Goal: Transaction & Acquisition: Purchase product/service

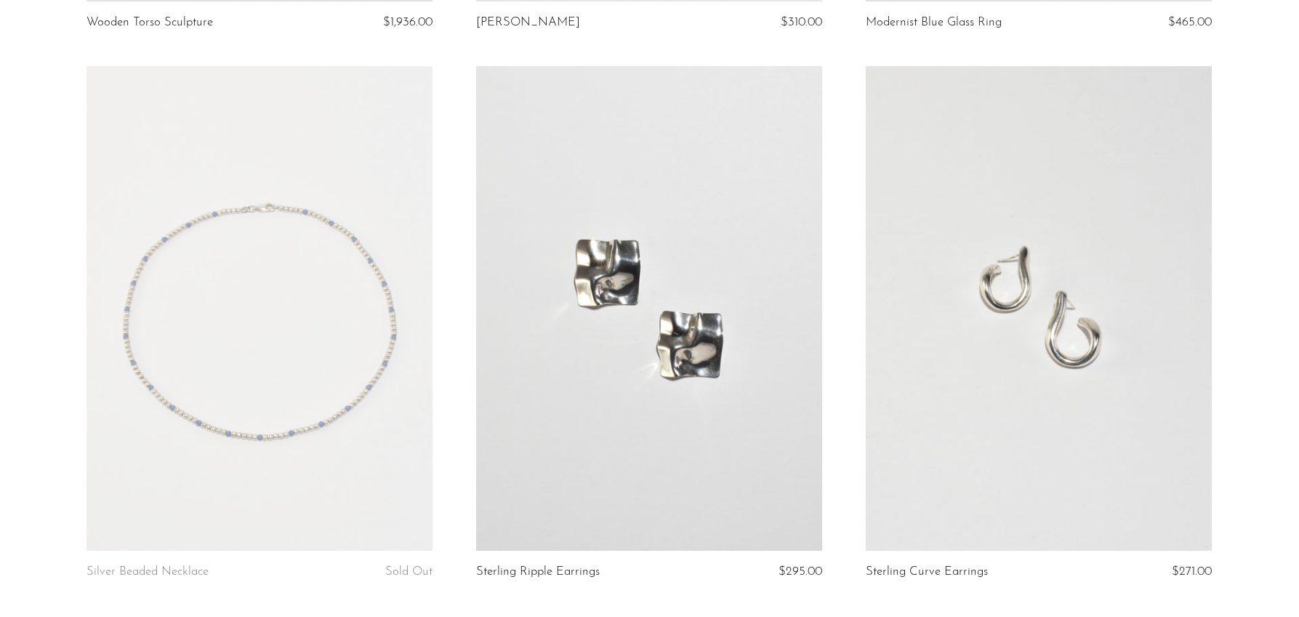
scroll to position [6442, 0]
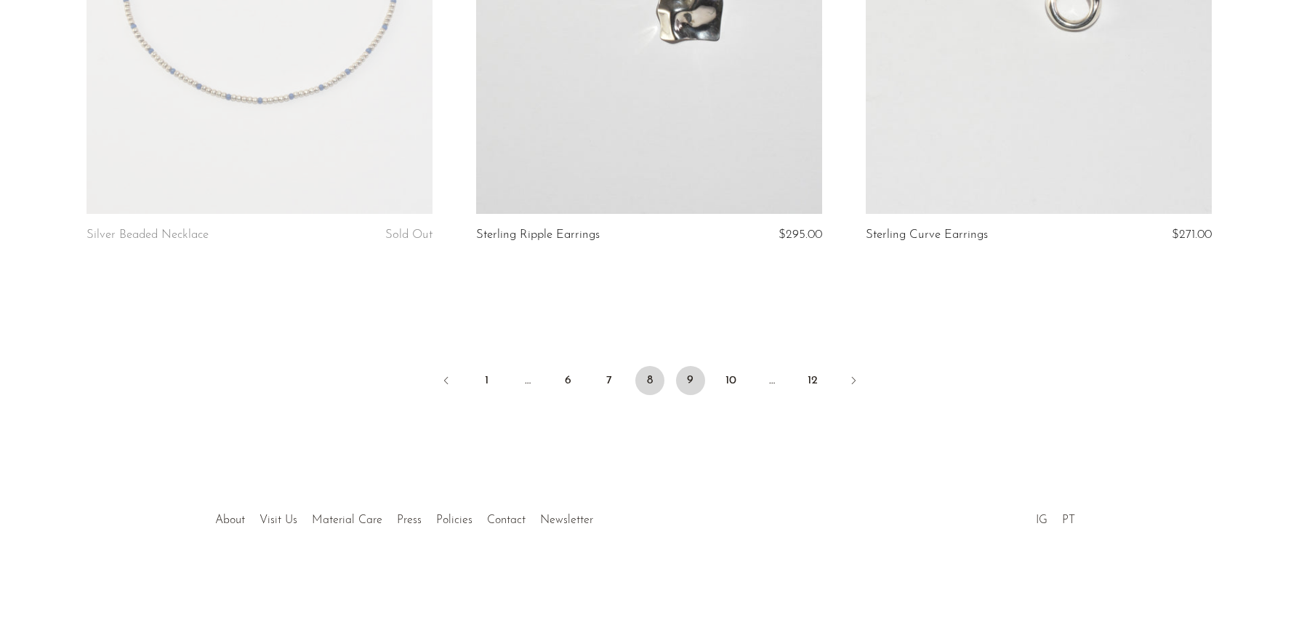
click at [693, 379] on link "9" at bounding box center [690, 380] width 29 height 29
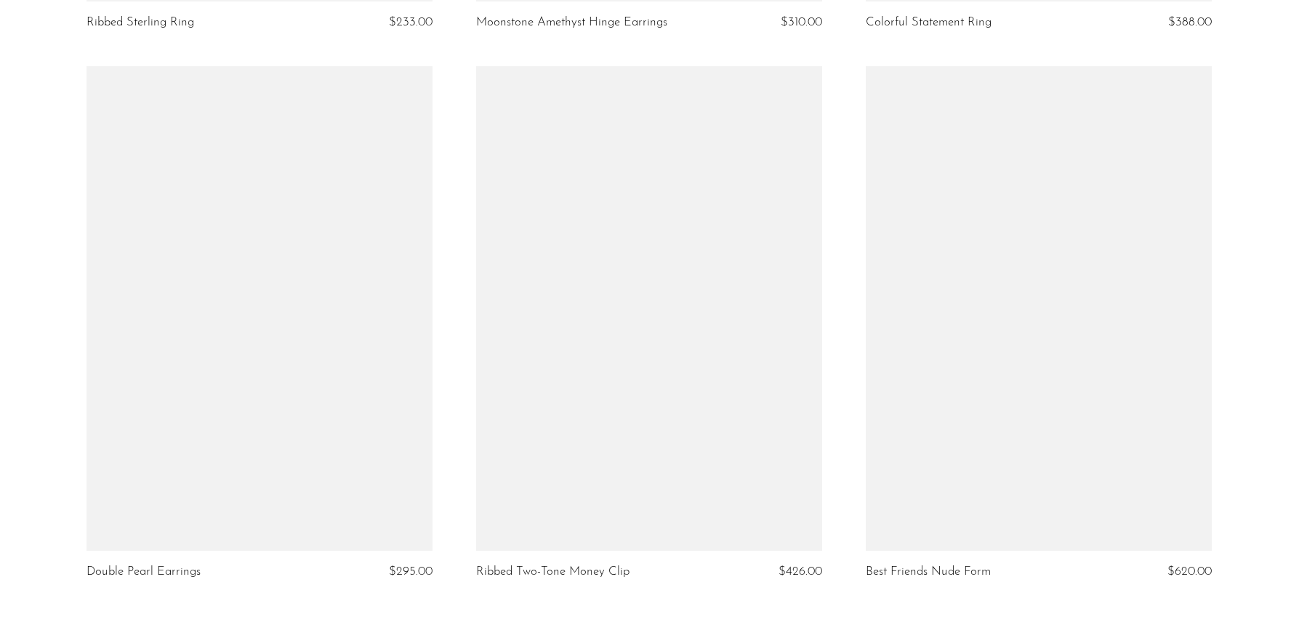
scroll to position [6442, 0]
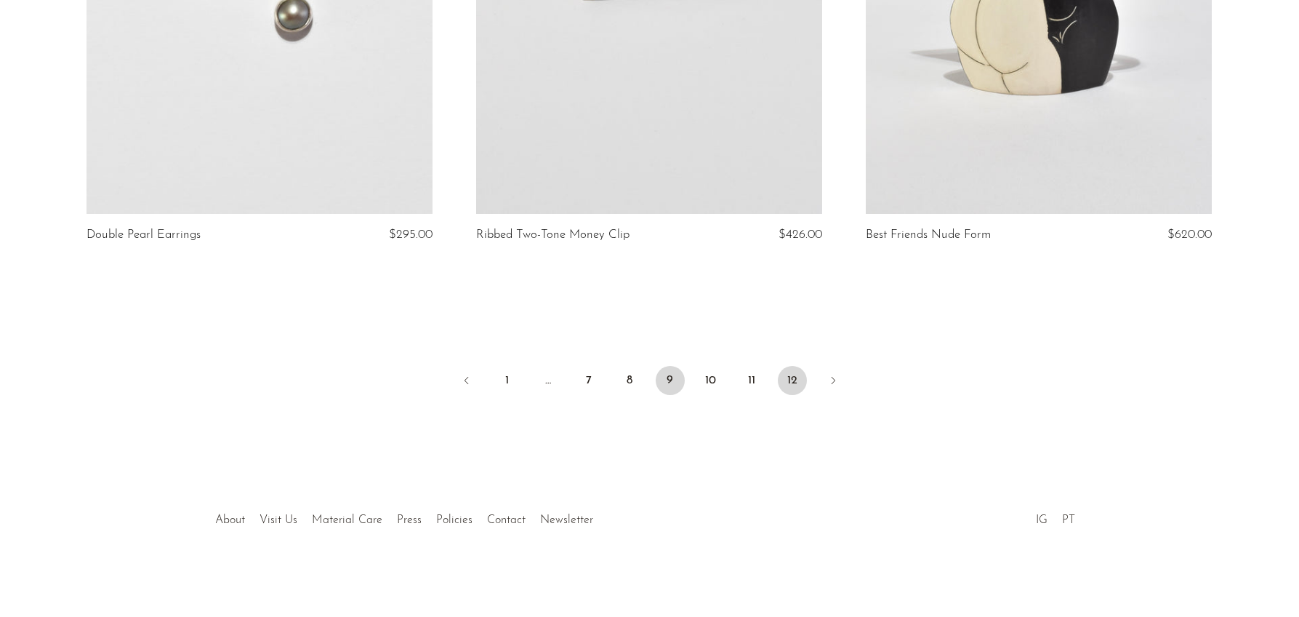
click at [798, 386] on link "12" at bounding box center [792, 380] width 29 height 29
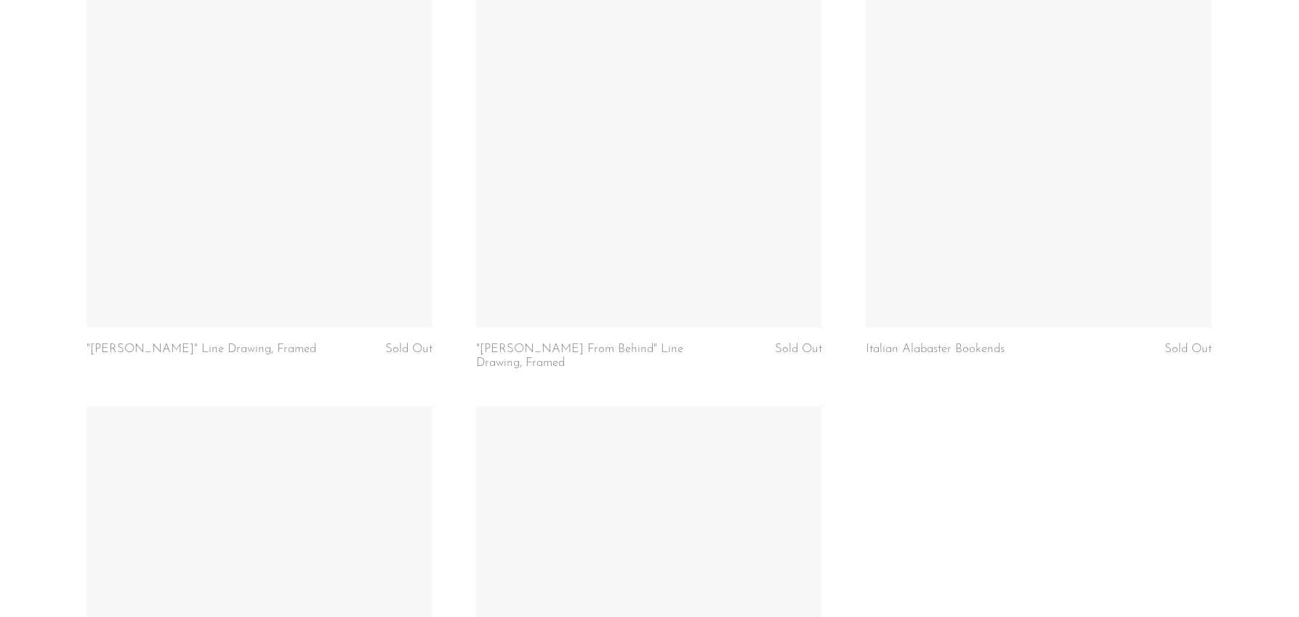
scroll to position [6442, 0]
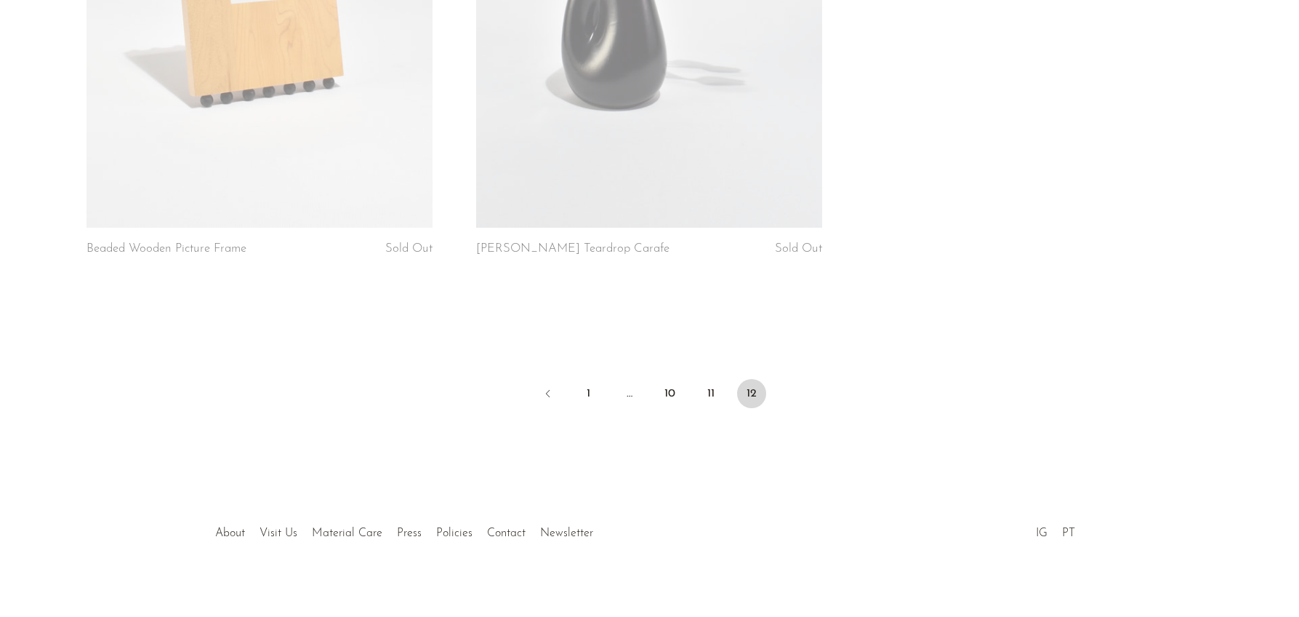
click at [276, 527] on li "Visit Us" at bounding box center [278, 533] width 52 height 19
click at [271, 527] on link "Visit Us" at bounding box center [279, 533] width 38 height 12
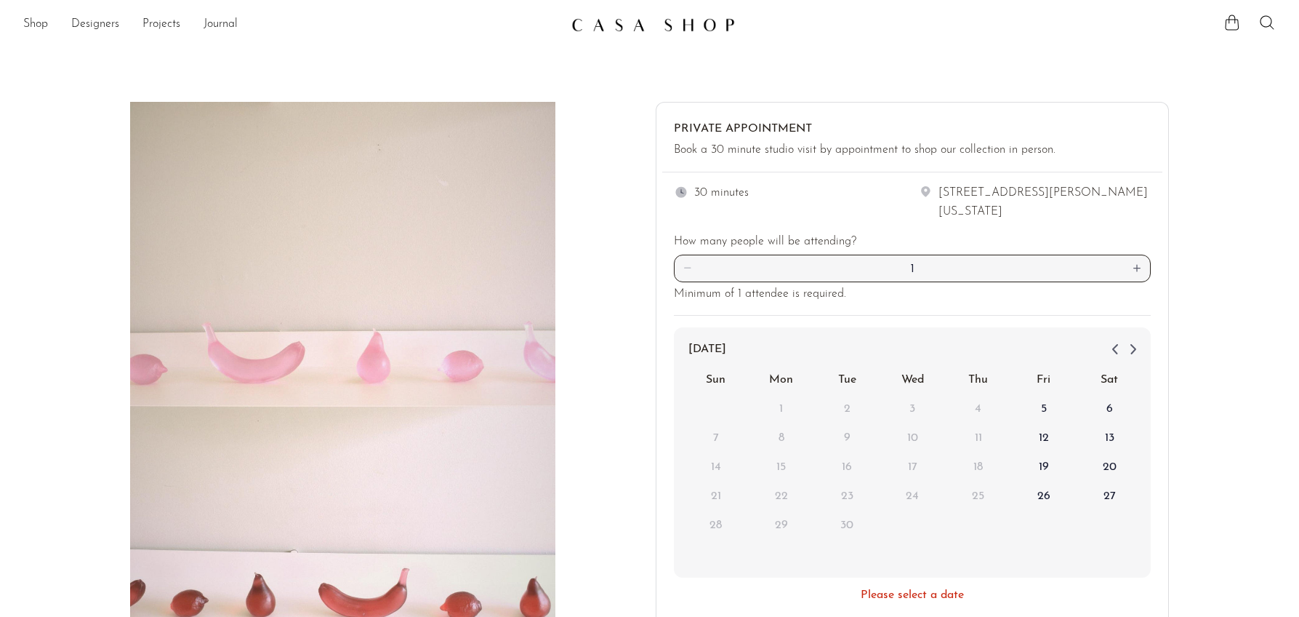
scroll to position [326, 0]
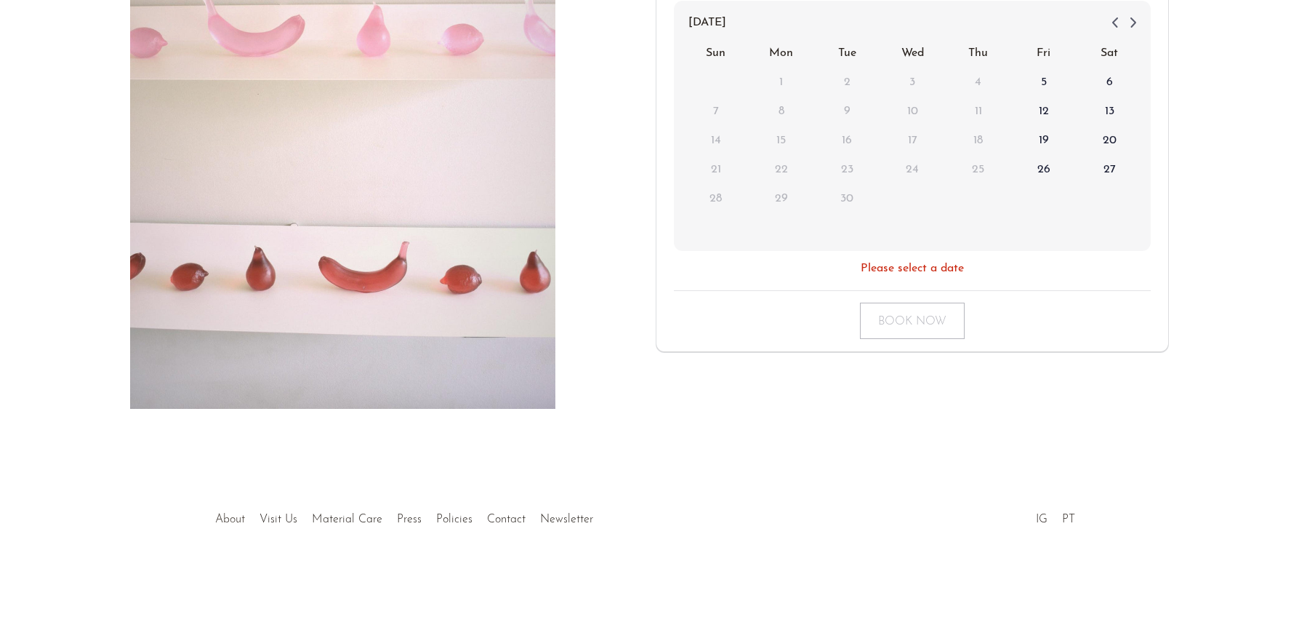
click at [236, 521] on link "About" at bounding box center [230, 519] width 30 height 12
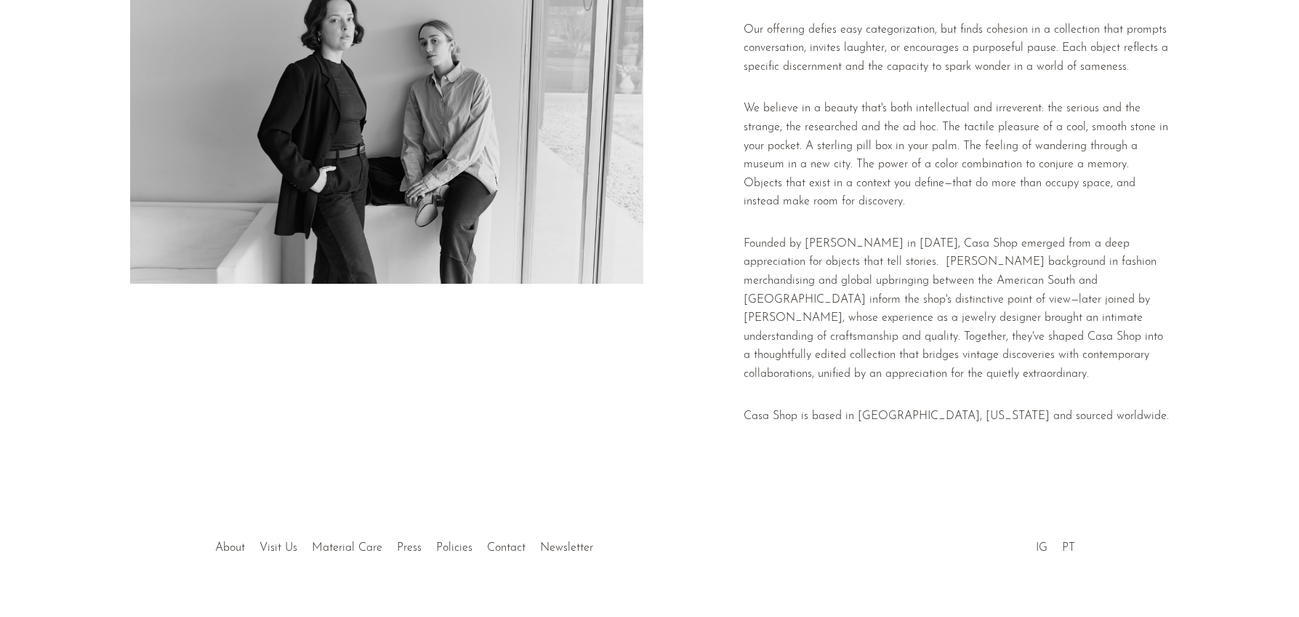
scroll to position [188, 0]
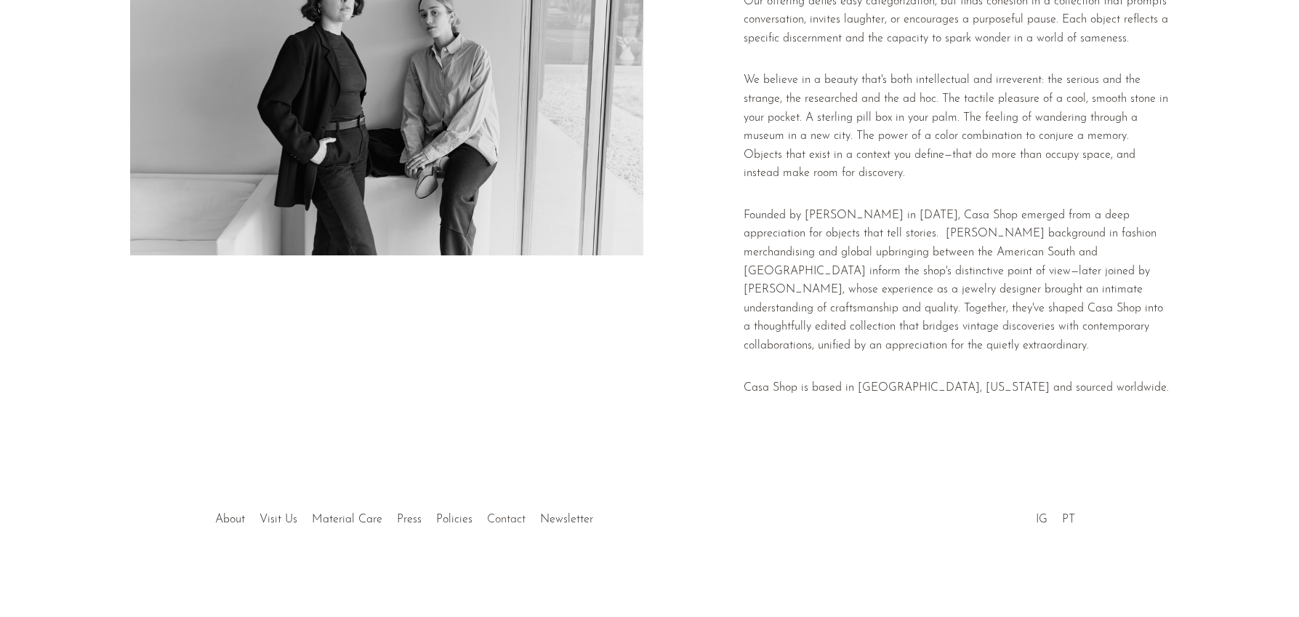
click at [496, 516] on link "Contact" at bounding box center [506, 519] width 39 height 12
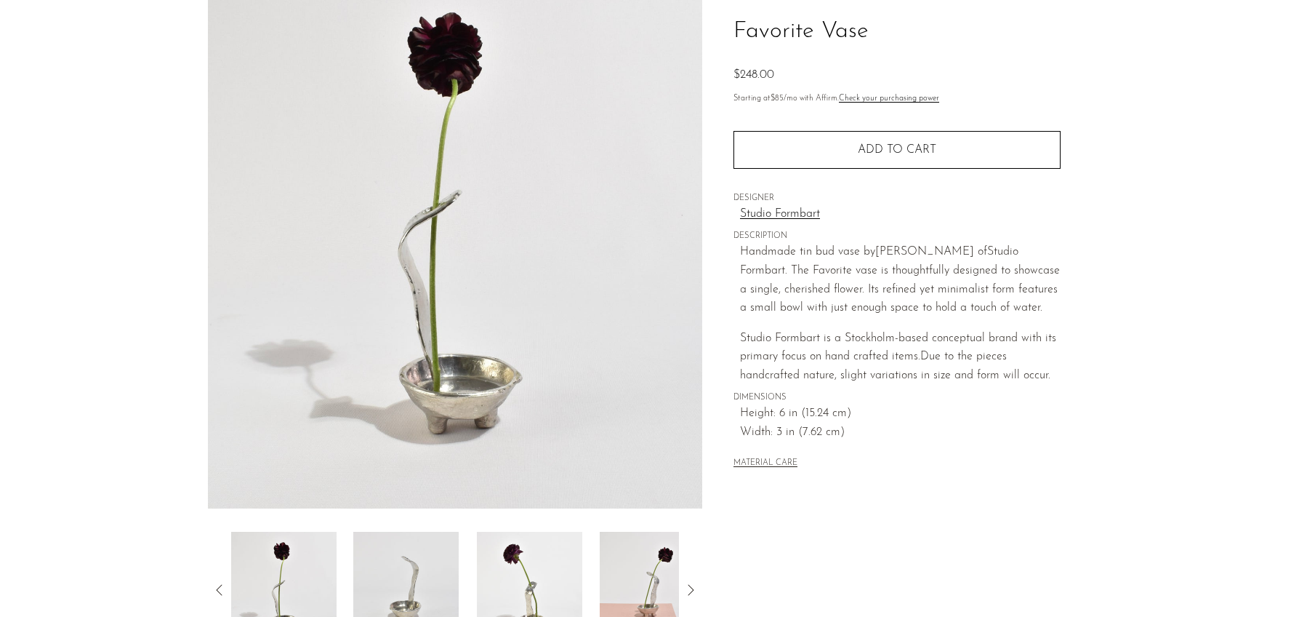
scroll to position [256, 0]
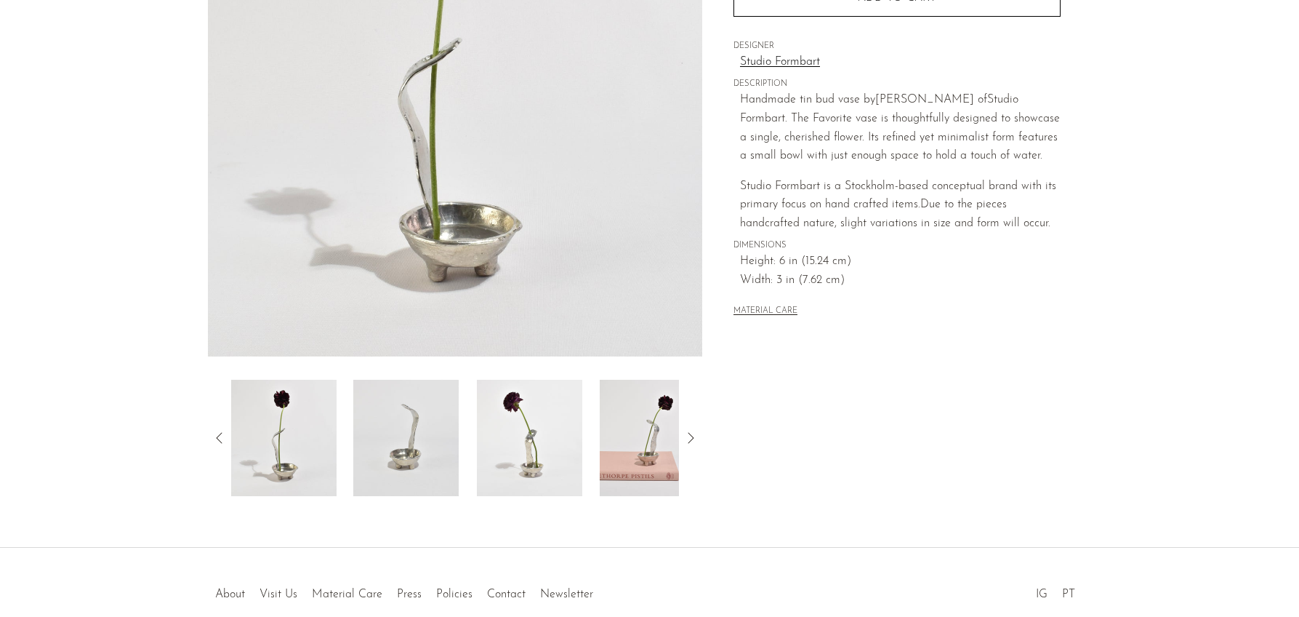
click at [640, 455] on img at bounding box center [652, 438] width 105 height 116
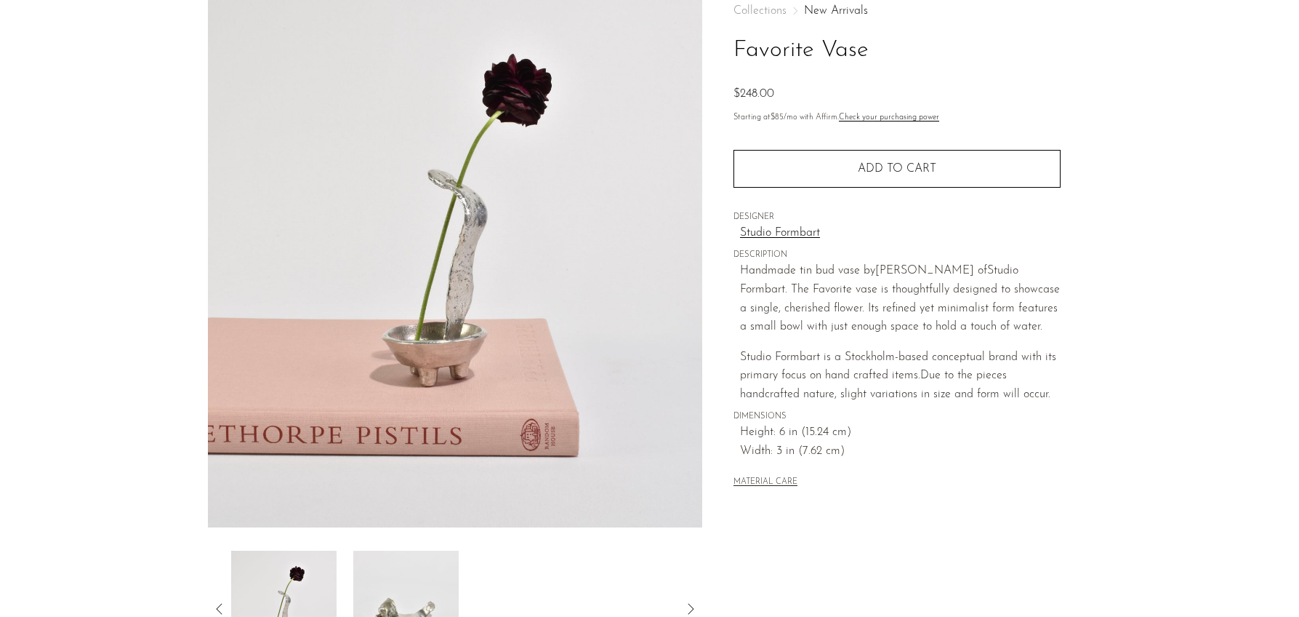
scroll to position [330, 0]
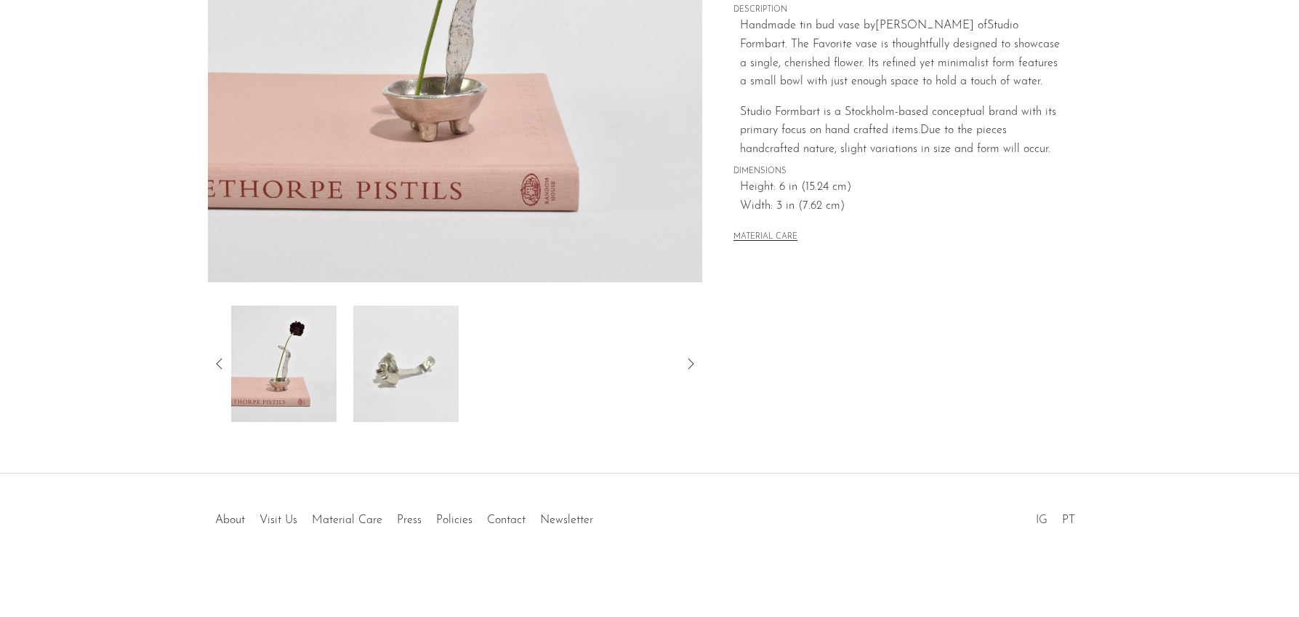
click at [1036, 520] on link "IG" at bounding box center [1042, 520] width 12 height 12
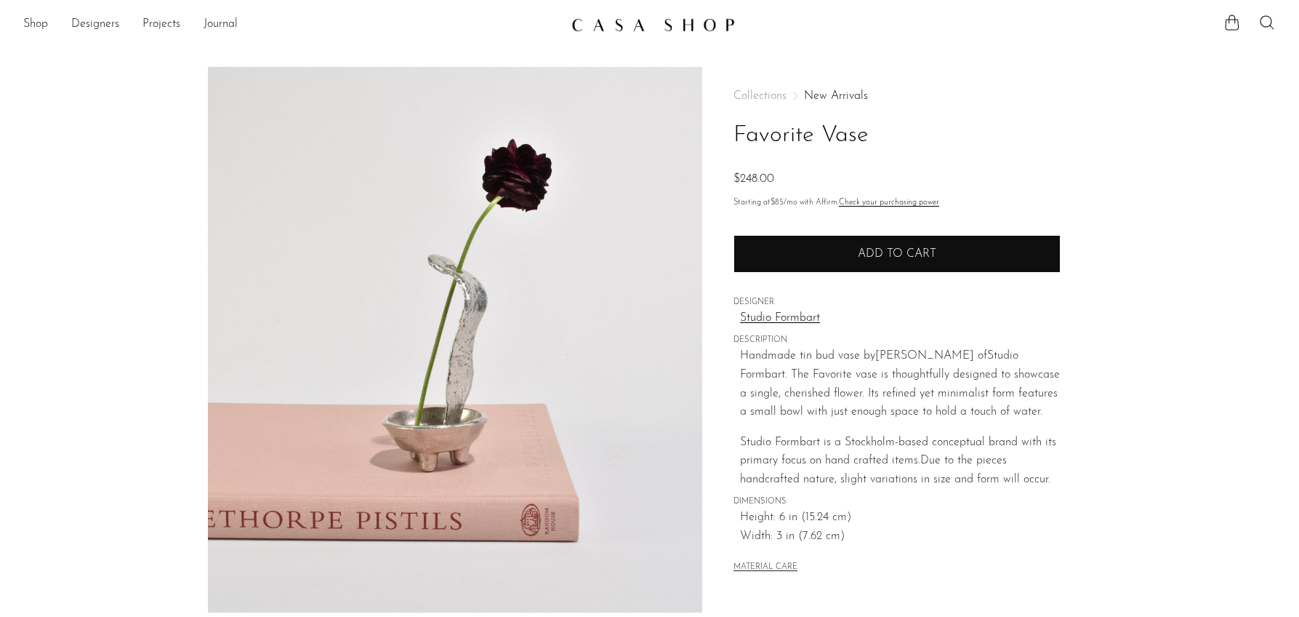
click at [896, 255] on span "Add to cart" at bounding box center [897, 254] width 79 height 12
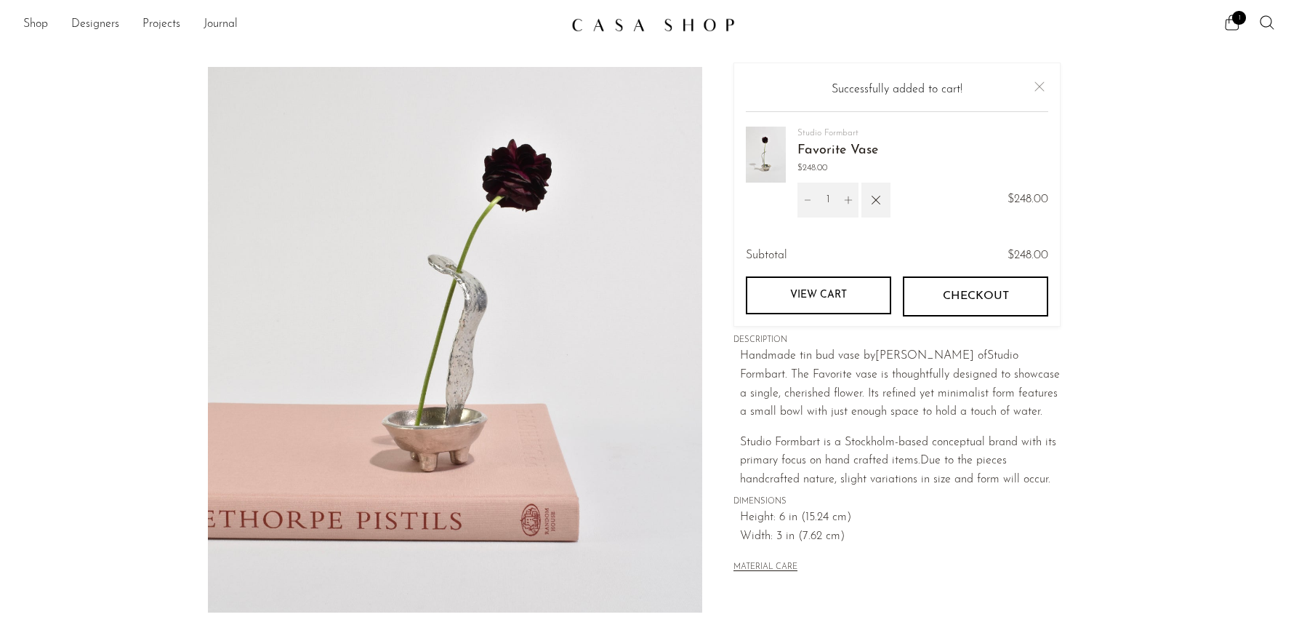
click at [929, 286] on button "Checkout" at bounding box center [975, 295] width 145 height 39
